Goal: Use online tool/utility: Utilize a website feature to perform a specific function

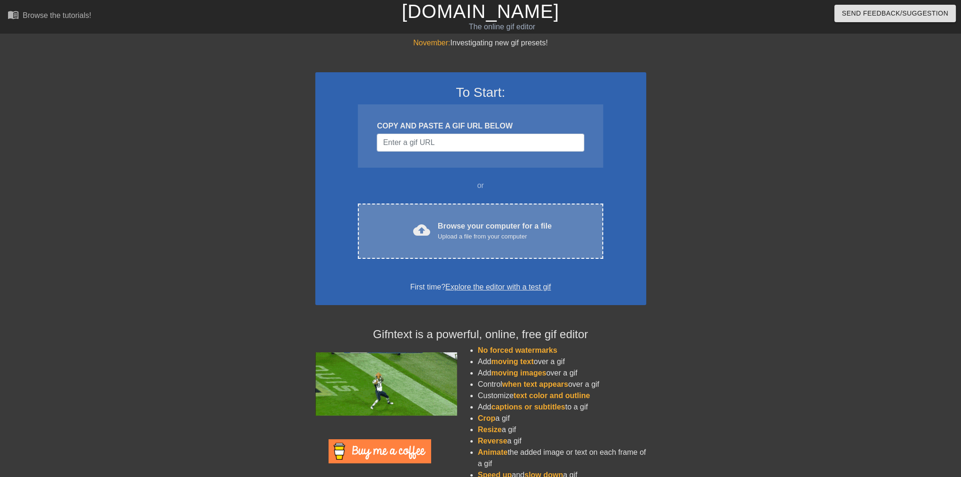
click at [517, 241] on div "cloud_upload Browse your computer for a file Upload a file from your computer" at bounding box center [480, 231] width 205 height 21
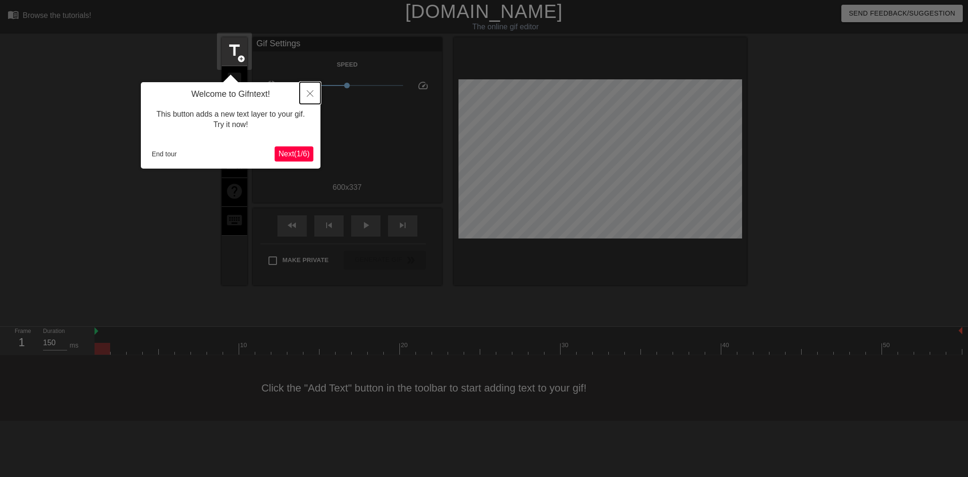
click at [306, 93] on button "Close" at bounding box center [310, 93] width 21 height 22
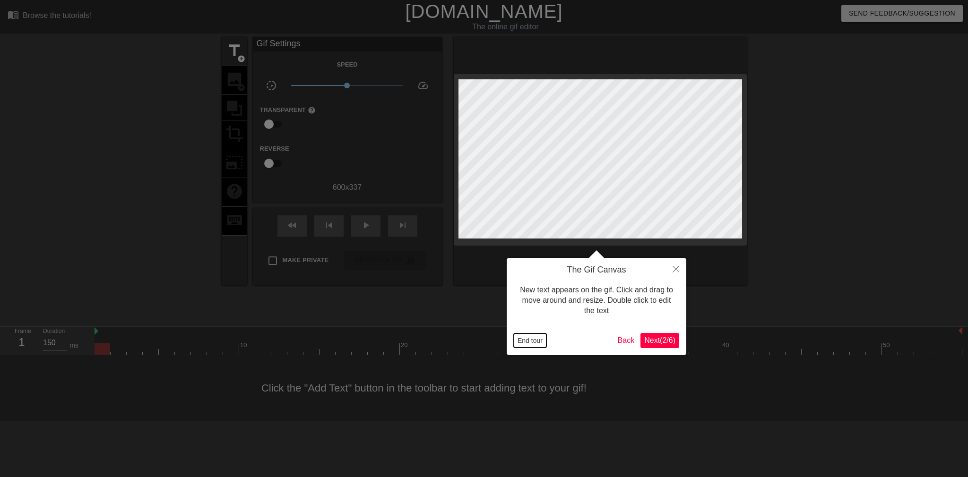
click at [529, 346] on button "End tour" at bounding box center [530, 341] width 33 height 14
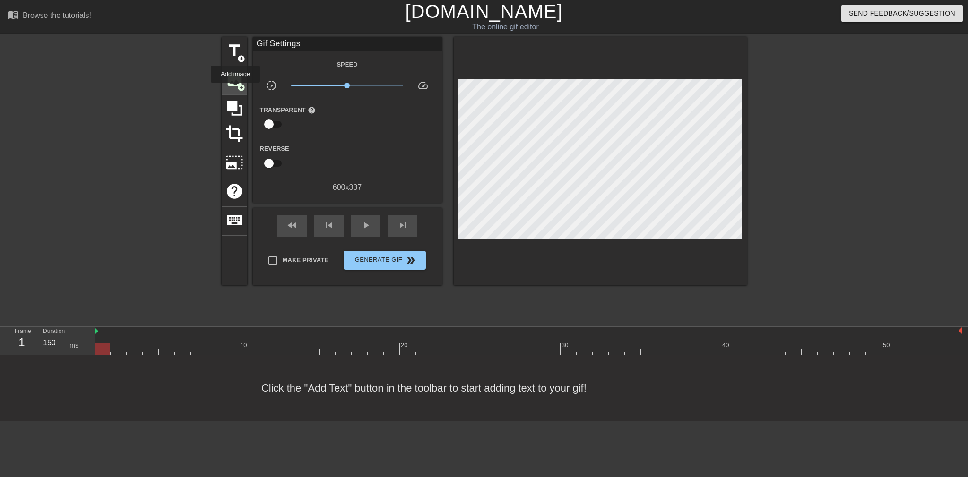
click at [235, 89] on div "image add_circle" at bounding box center [235, 80] width 26 height 29
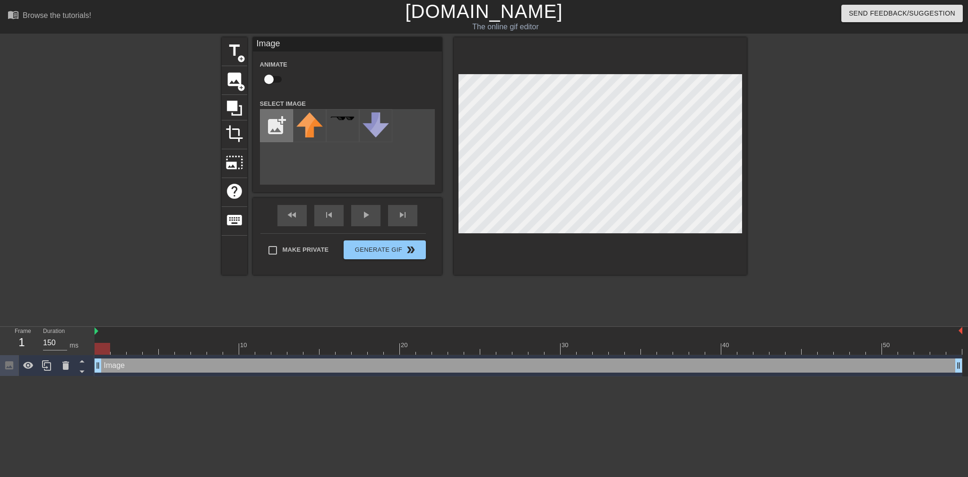
click at [280, 121] on input "file" at bounding box center [276, 126] width 32 height 32
type input "C:\fakepath\daslurgeindahoop.png"
click at [302, 132] on img at bounding box center [309, 125] width 26 height 26
click at [556, 264] on div at bounding box center [600, 156] width 293 height 238
click at [488, 328] on div at bounding box center [529, 331] width 868 height 9
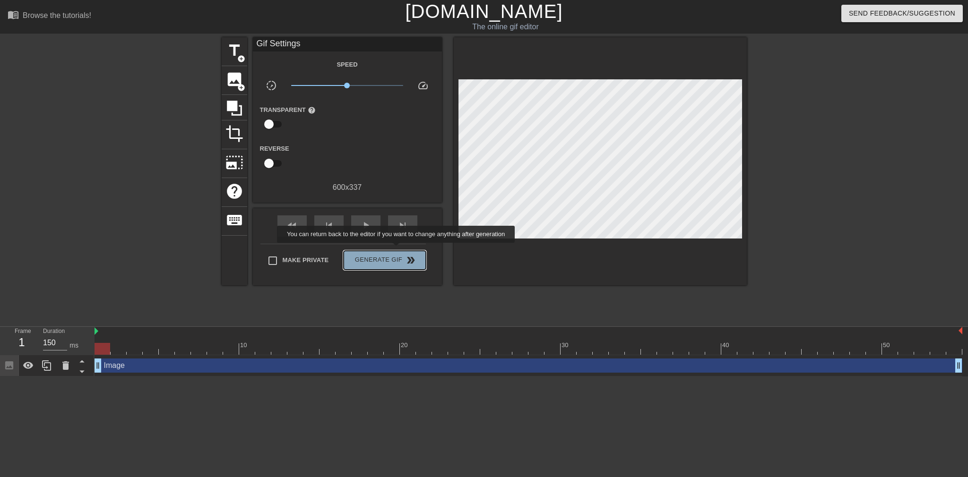
click at [397, 251] on button "Generate Gif double_arrow" at bounding box center [385, 260] width 82 height 19
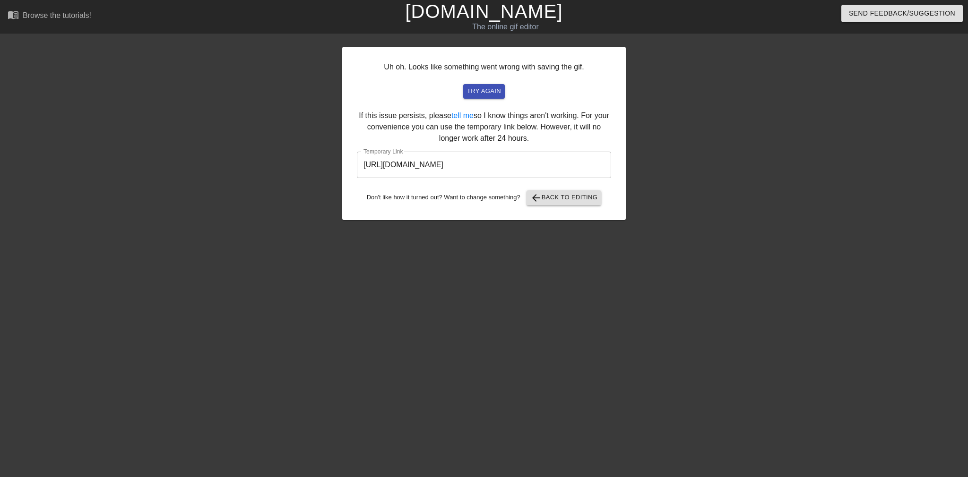
click at [499, 168] on input "https://www.gifntext.com/temp_generations/M2NZsBEW.gif" at bounding box center [484, 165] width 254 height 26
click at [569, 206] on div "Uh oh. Looks like something went wrong with saving the gif. try again If this i…" at bounding box center [484, 133] width 284 height 173
click at [568, 196] on span "arrow_back Back to Editing" at bounding box center [564, 197] width 68 height 11
